Goal: Check status: Check status

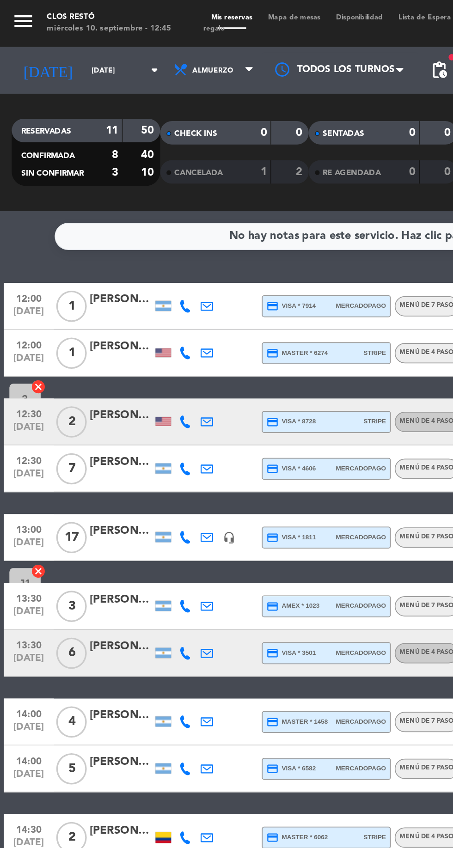
click at [86, 39] on icon "arrow_drop_down" at bounding box center [91, 41] width 11 height 11
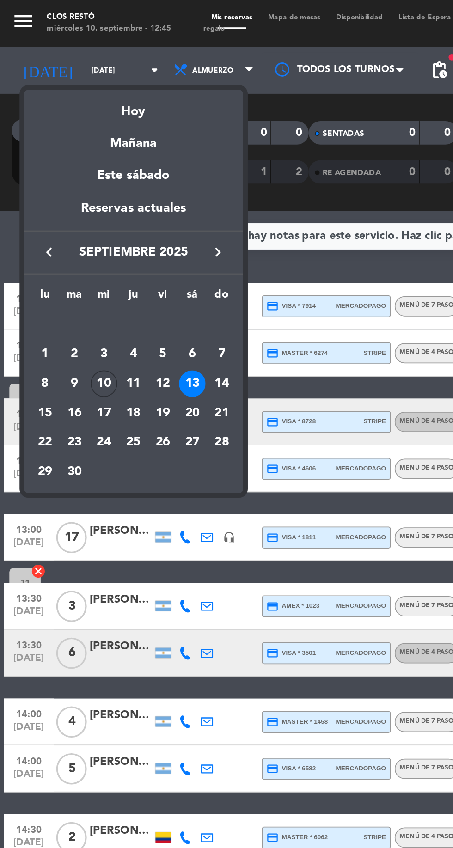
click at [97, 227] on div "12" at bounding box center [96, 227] width 16 height 16
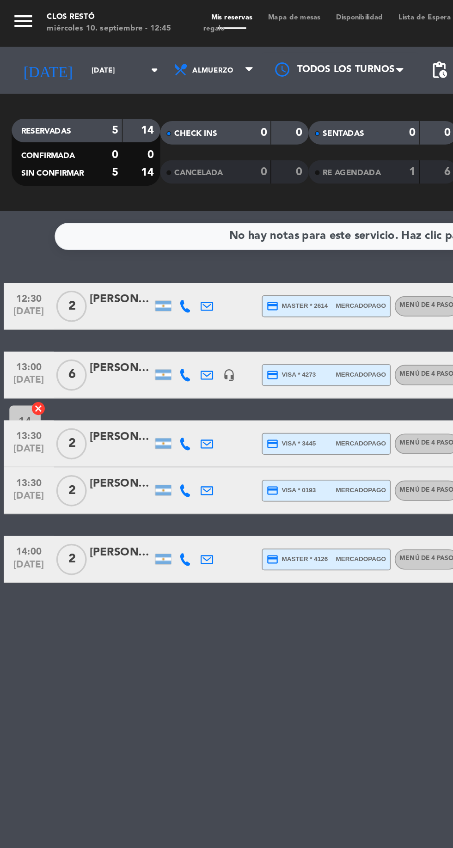
click at [86, 43] on icon "arrow_drop_down" at bounding box center [91, 41] width 11 height 11
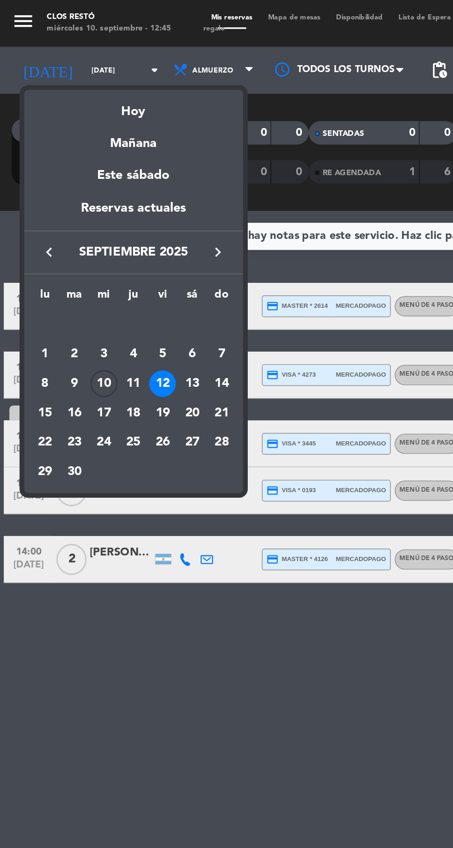
click at [79, 228] on div "11" at bounding box center [79, 227] width 16 height 16
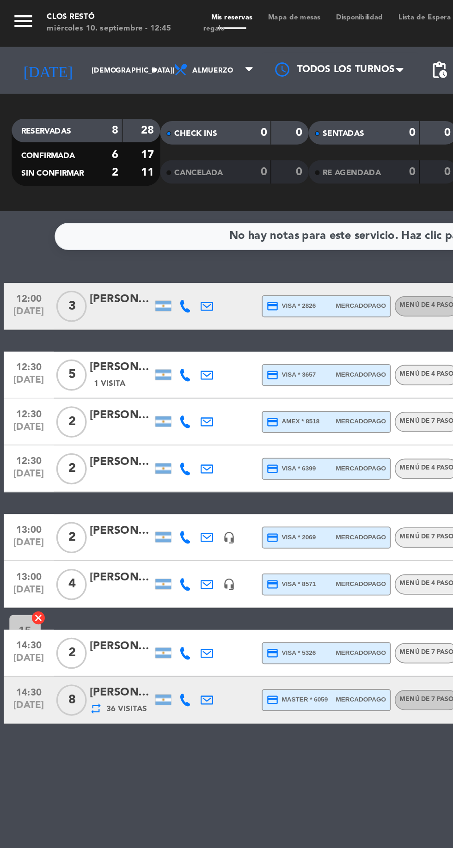
click at [72, 43] on input "jue. 11 sep." at bounding box center [78, 42] width 58 height 14
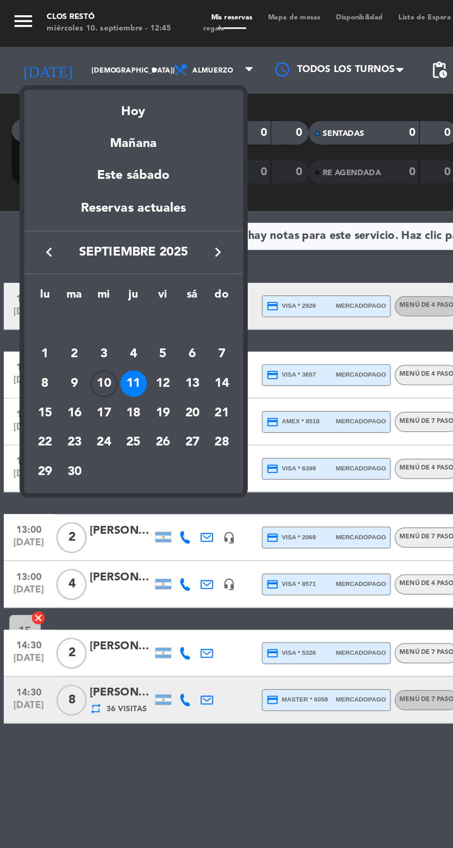
click at [61, 227] on div "10" at bounding box center [62, 227] width 16 height 16
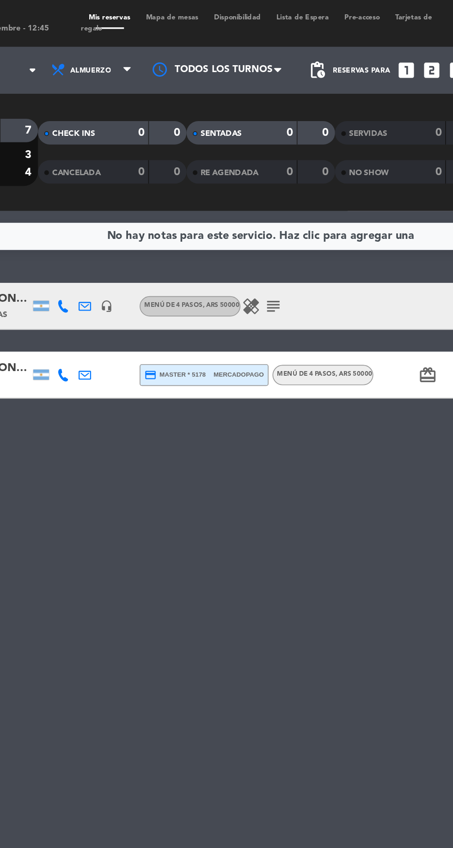
click at [229, 183] on icon "subject" at bounding box center [233, 181] width 11 height 11
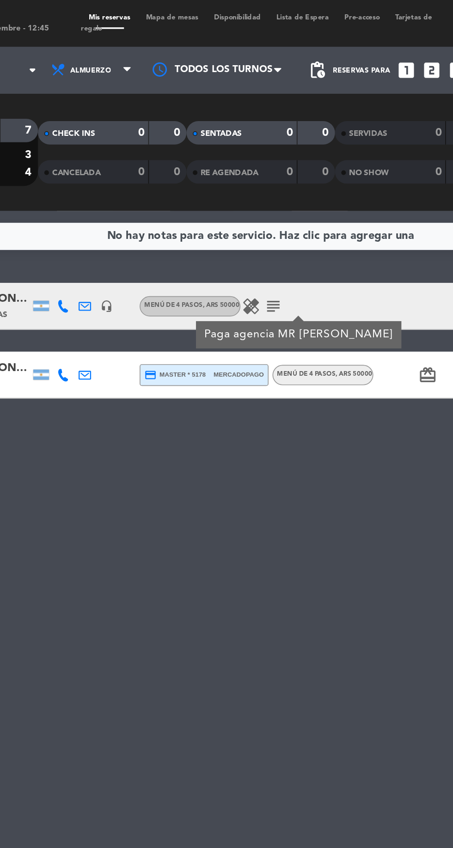
click at [231, 182] on icon "subject" at bounding box center [233, 181] width 11 height 11
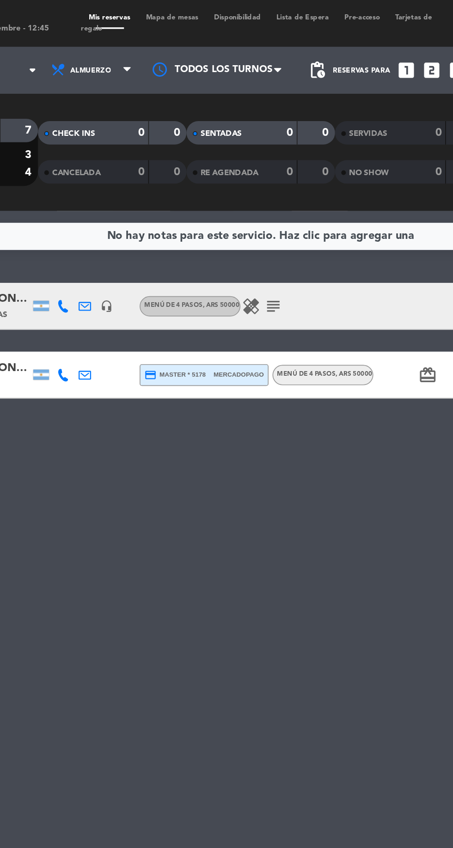
click at [223, 182] on icon "healing" at bounding box center [220, 181] width 11 height 11
click at [234, 186] on icon "subject" at bounding box center [233, 181] width 11 height 11
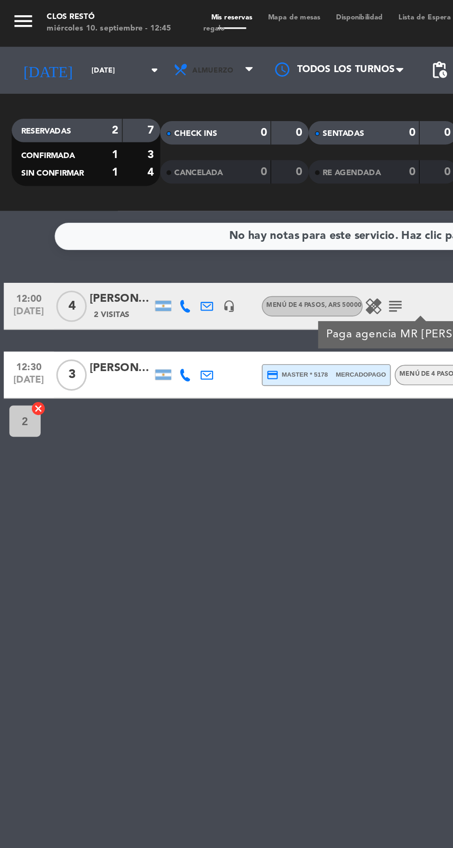
click at [102, 42] on icon at bounding box center [106, 41] width 9 height 9
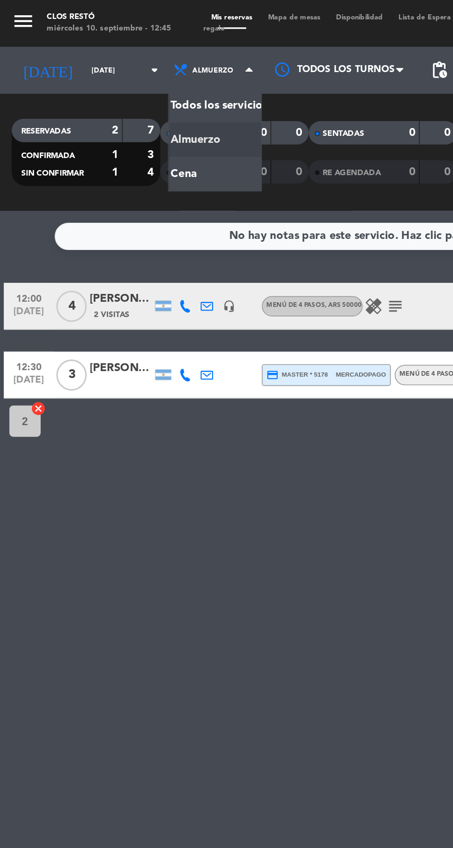
click at [74, 45] on input "mié. 10 sep." at bounding box center [78, 42] width 58 height 14
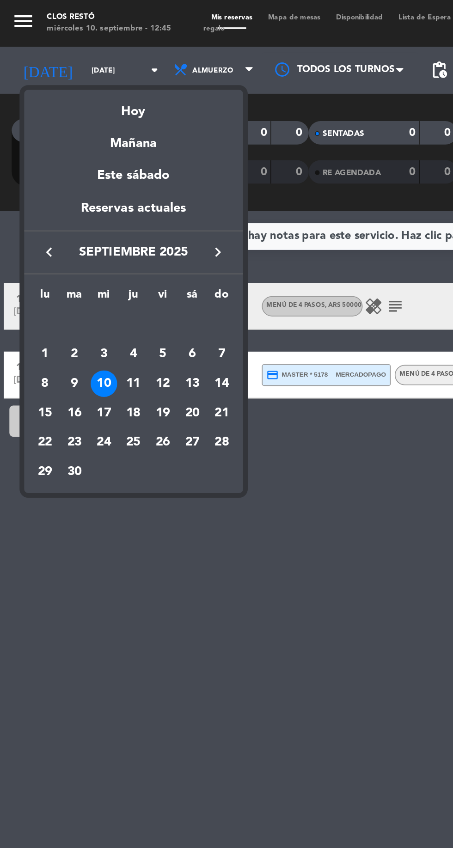
click at [134, 228] on div "14" at bounding box center [131, 227] width 16 height 16
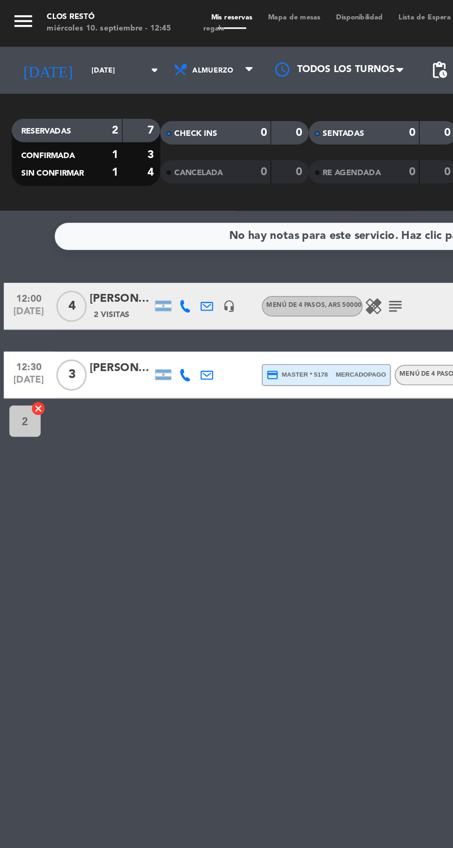
type input "dom. 14 sep."
